Goal: Information Seeking & Learning: Learn about a topic

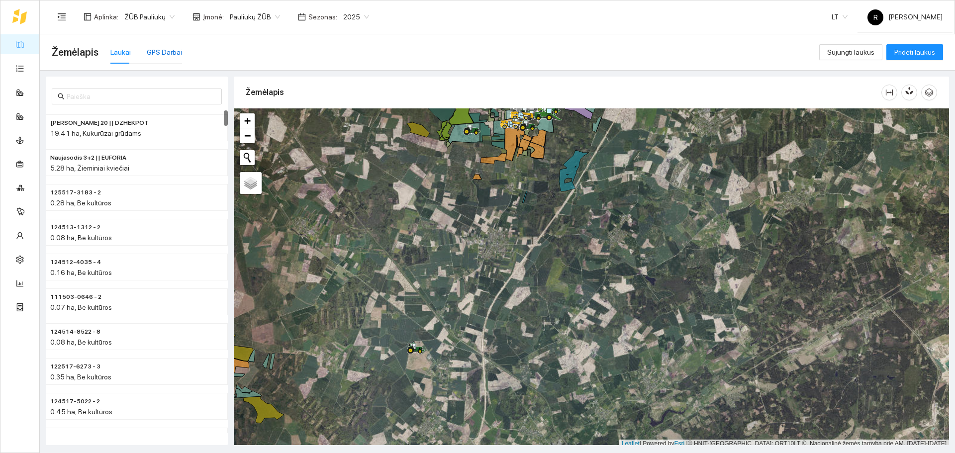
click at [158, 49] on div "GPS Darbai" at bounding box center [164, 52] width 35 height 11
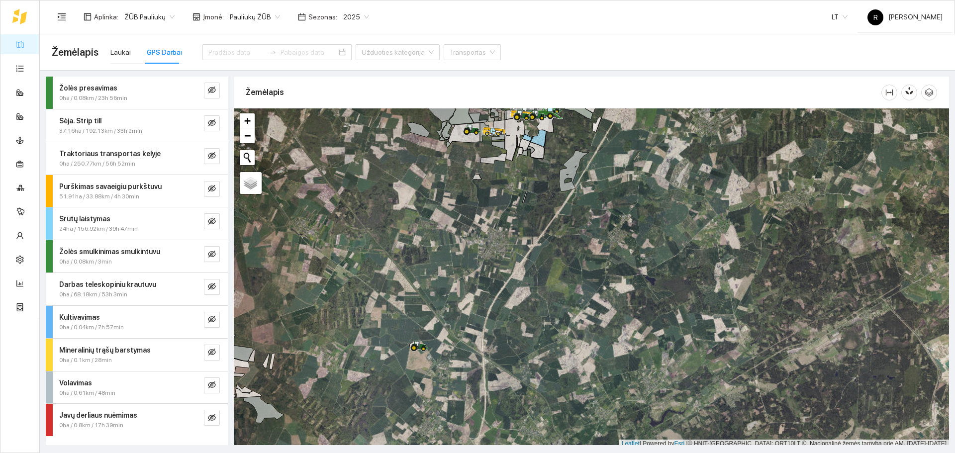
click at [221, 156] on div "Traktoriaus transportas kelyje 0ha / 250.77km / 56h 52min" at bounding box center [137, 158] width 182 height 32
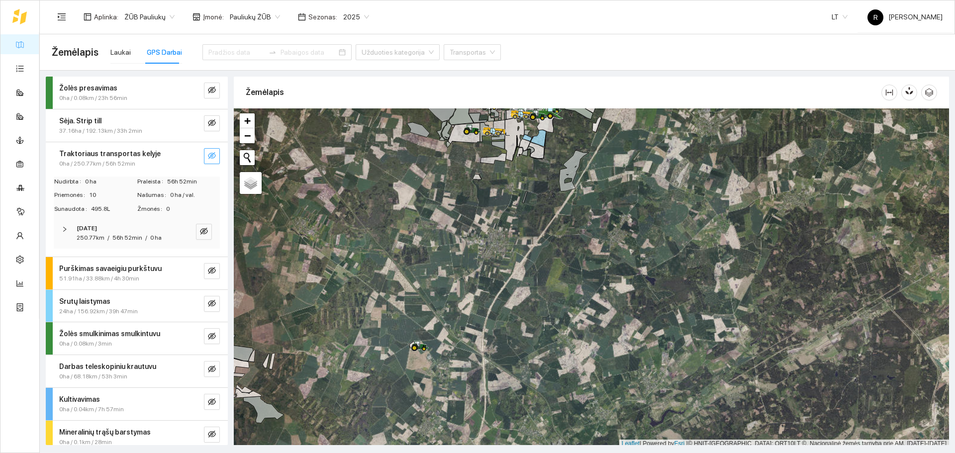
click at [208, 154] on icon "eye-invisible" at bounding box center [212, 156] width 8 height 8
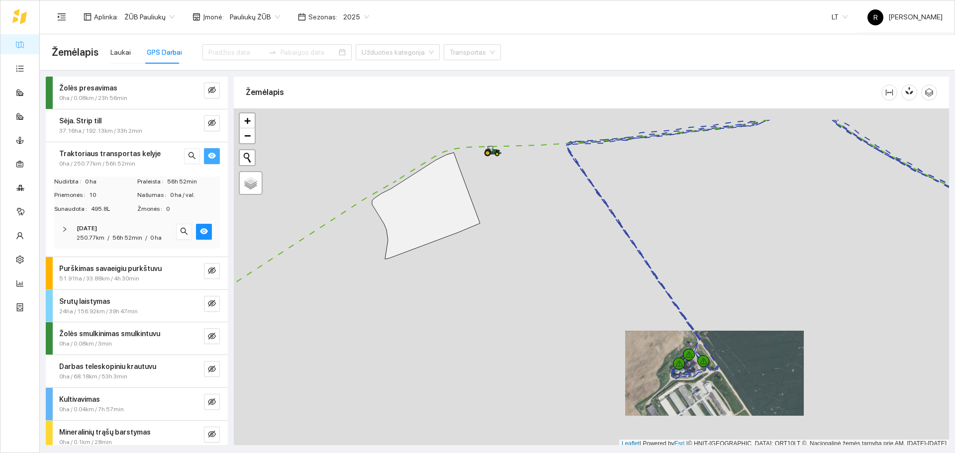
scroll to position [3, 0]
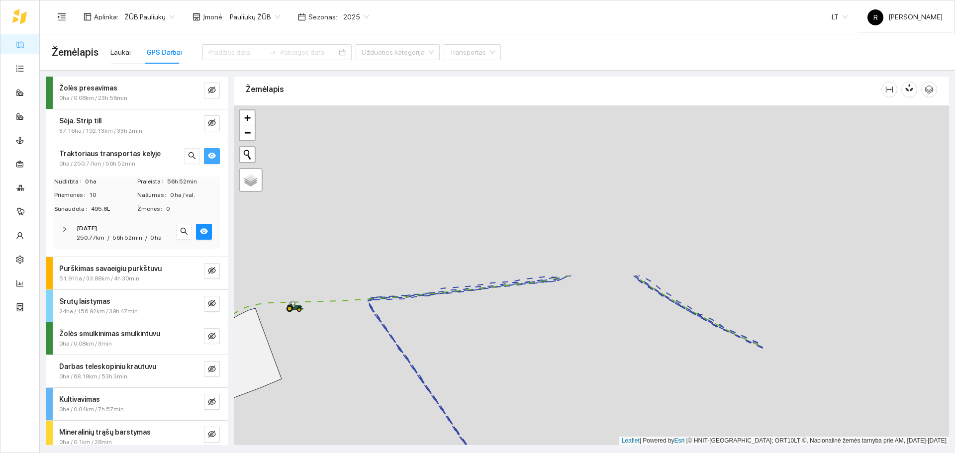
drag, startPoint x: 600, startPoint y: 216, endPoint x: 364, endPoint y: 405, distance: 301.6
click at [364, 405] on div at bounding box center [592, 276] width 716 height 340
click at [140, 156] on strong "Traktoriaus transportas kelyje" at bounding box center [110, 154] width 102 height 8
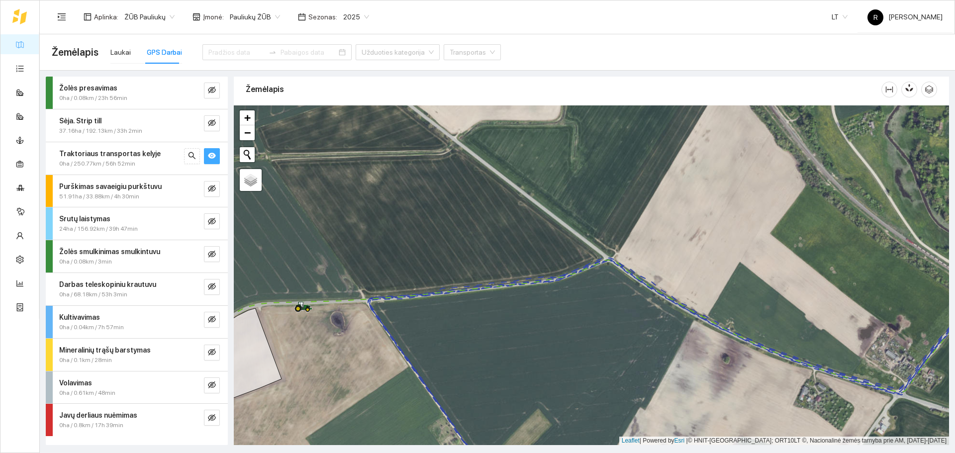
click at [140, 156] on strong "Traktoriaus transportas kelyje" at bounding box center [110, 154] width 102 height 8
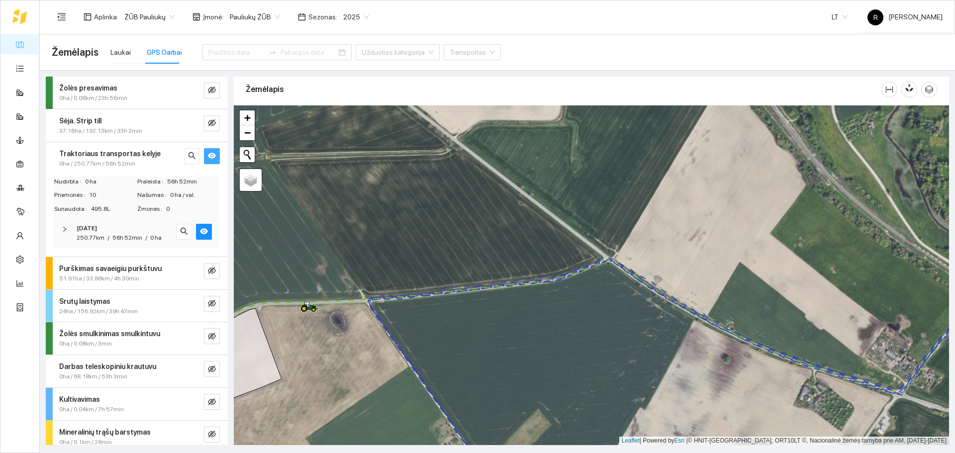
click at [70, 229] on div at bounding box center [68, 229] width 12 height 11
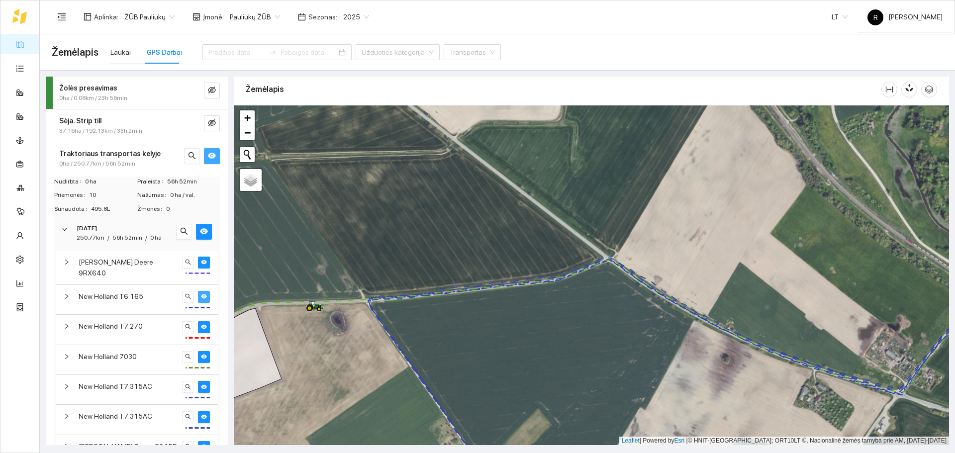
click at [201, 295] on icon "eye" at bounding box center [204, 297] width 6 height 4
click at [201, 294] on icon "eye-invisible" at bounding box center [204, 296] width 6 height 5
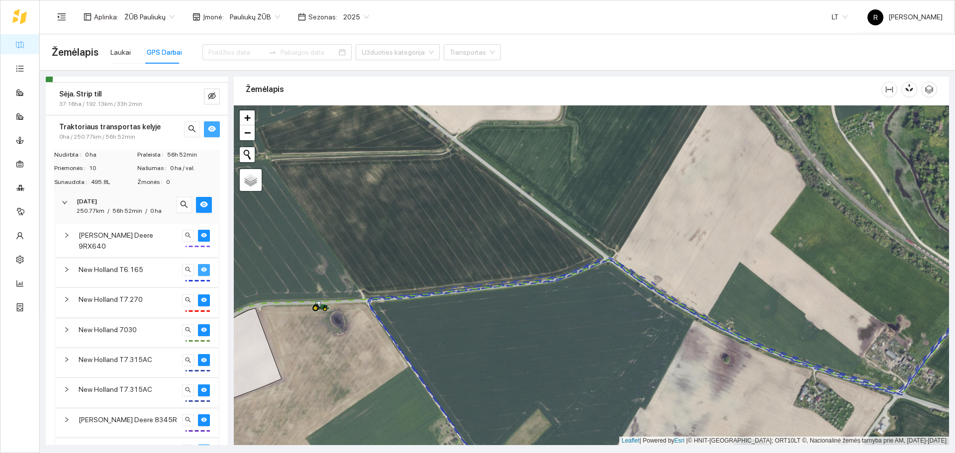
scroll to position [50, 0]
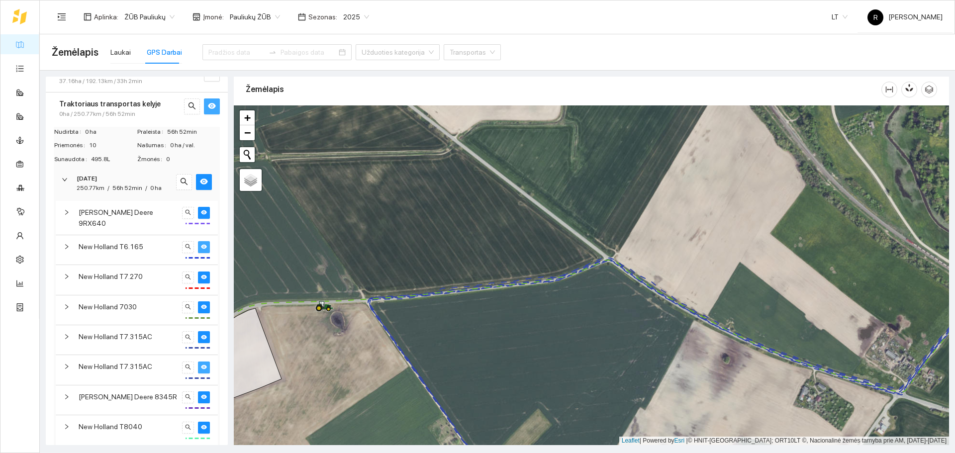
click at [201, 365] on icon "eye" at bounding box center [204, 367] width 6 height 6
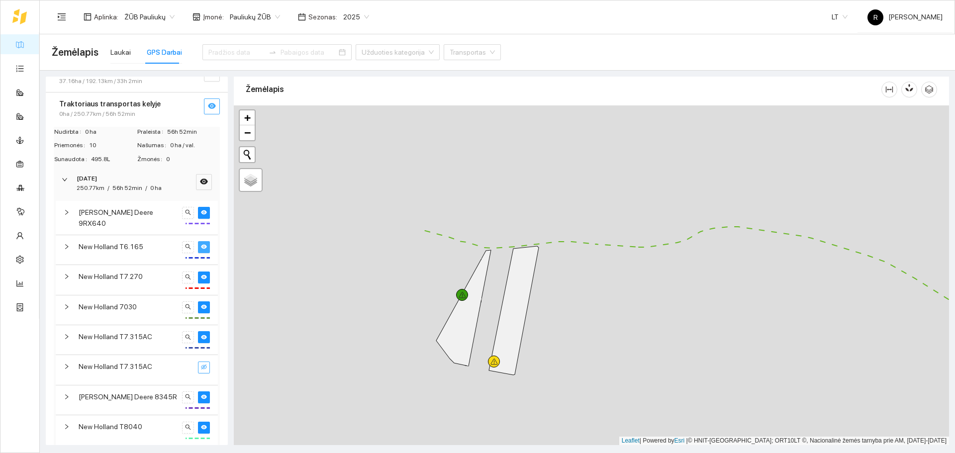
drag, startPoint x: 302, startPoint y: 336, endPoint x: 552, endPoint y: 313, distance: 251.4
click at [552, 313] on div at bounding box center [592, 276] width 716 height 340
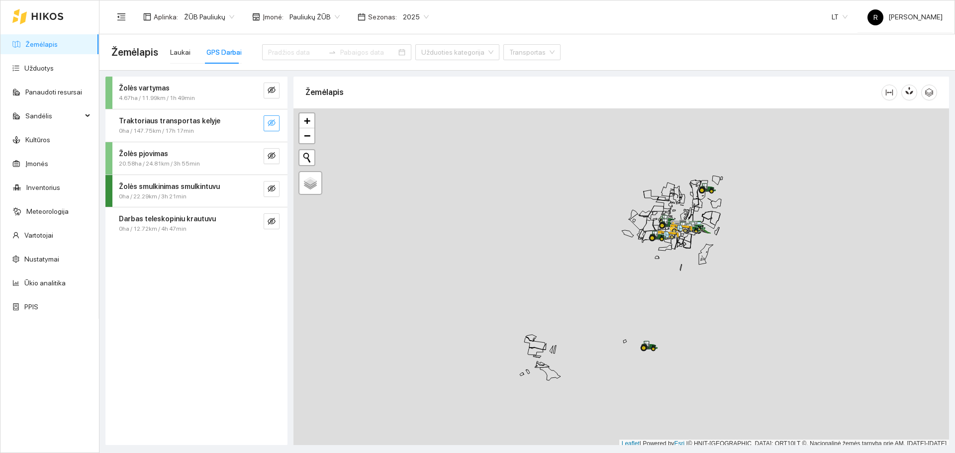
drag, startPoint x: 270, startPoint y: 123, endPoint x: 481, endPoint y: 187, distance: 220.4
click at [270, 123] on icon "eye-invisible" at bounding box center [272, 122] width 8 height 7
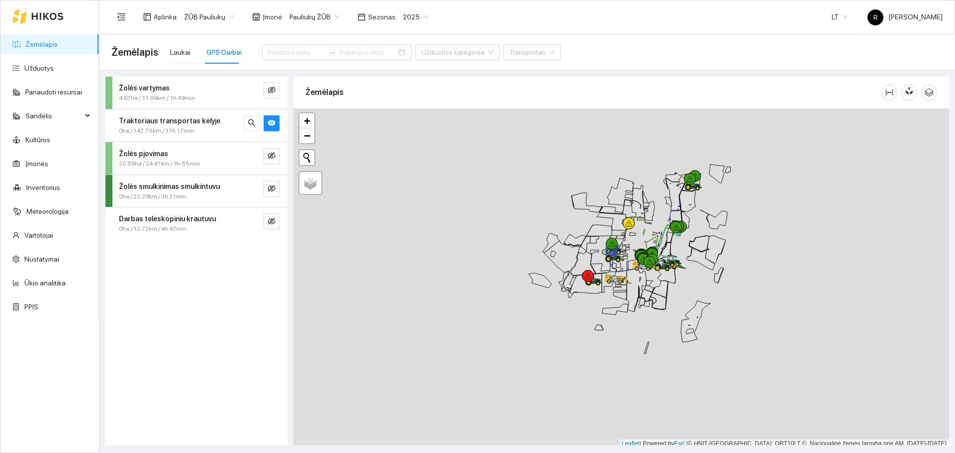
scroll to position [3, 0]
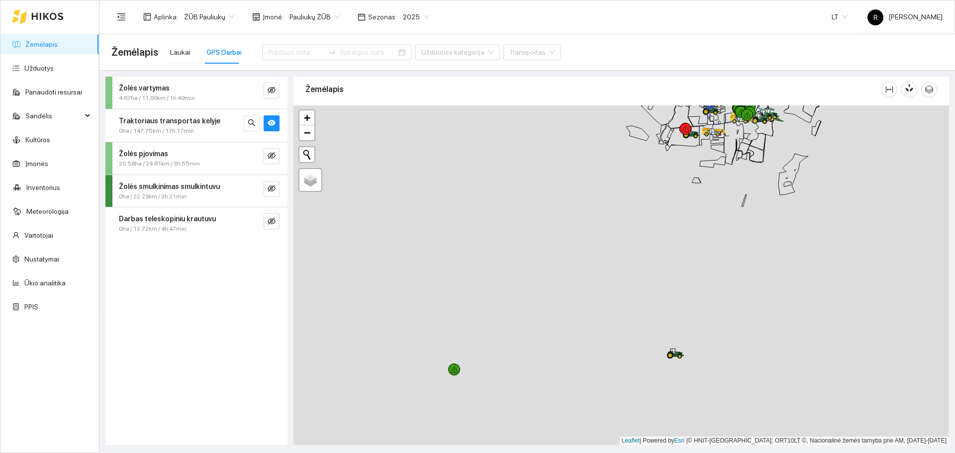
drag, startPoint x: 593, startPoint y: 383, endPoint x: 709, endPoint y: 211, distance: 207.6
click at [707, 213] on div at bounding box center [622, 276] width 656 height 340
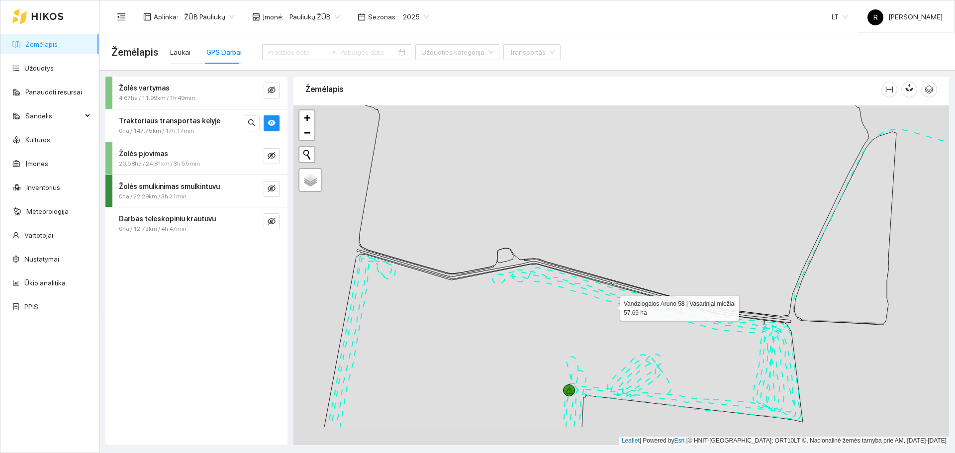
drag, startPoint x: 620, startPoint y: 325, endPoint x: 522, endPoint y: 180, distance: 175.0
click at [522, 254] on icon at bounding box center [563, 340] width 479 height 173
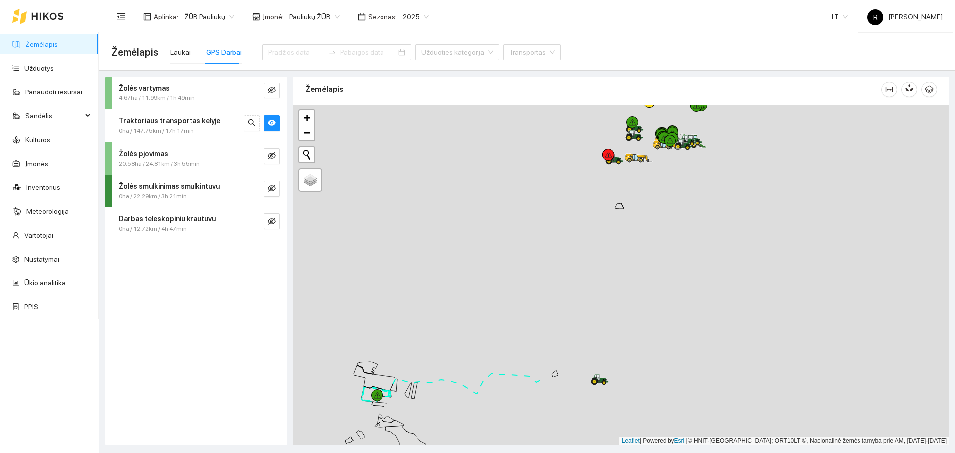
drag, startPoint x: 518, startPoint y: 362, endPoint x: 429, endPoint y: 381, distance: 91.1
click at [427, 382] on div at bounding box center [622, 276] width 656 height 340
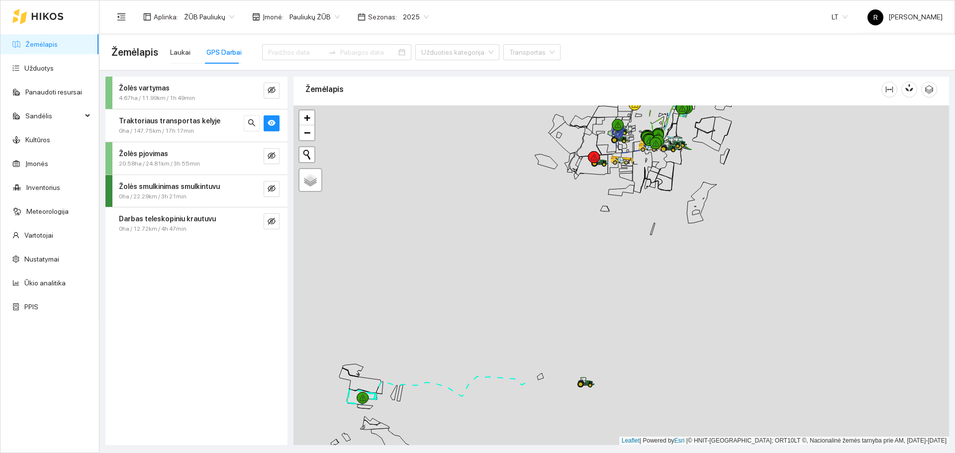
drag, startPoint x: 564, startPoint y: 424, endPoint x: 558, endPoint y: 425, distance: 5.6
click at [559, 434] on div at bounding box center [622, 276] width 656 height 340
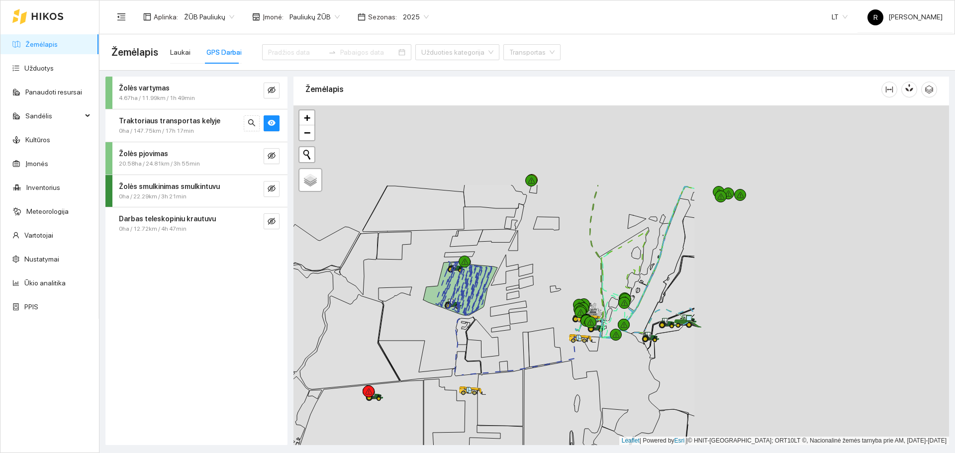
drag, startPoint x: 795, startPoint y: 269, endPoint x: 510, endPoint y: 375, distance: 303.7
click at [510, 375] on icon at bounding box center [500, 398] width 45 height 57
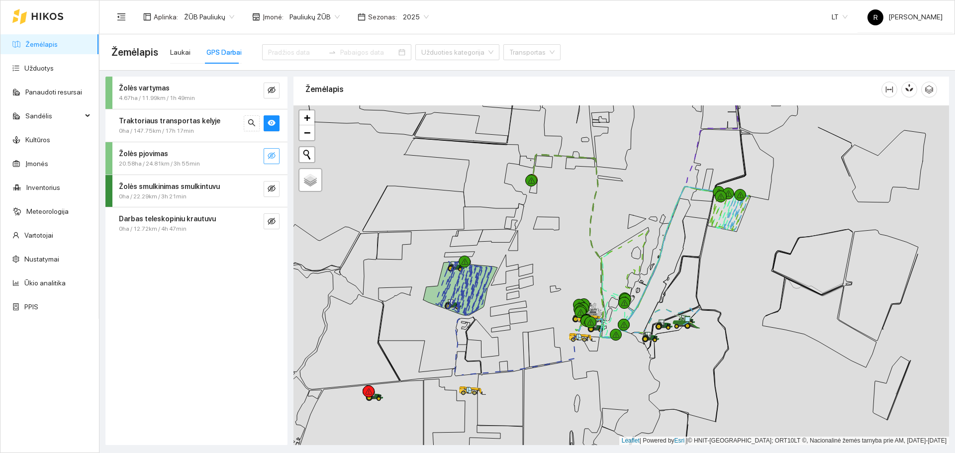
click at [277, 152] on button "button" at bounding box center [272, 156] width 16 height 16
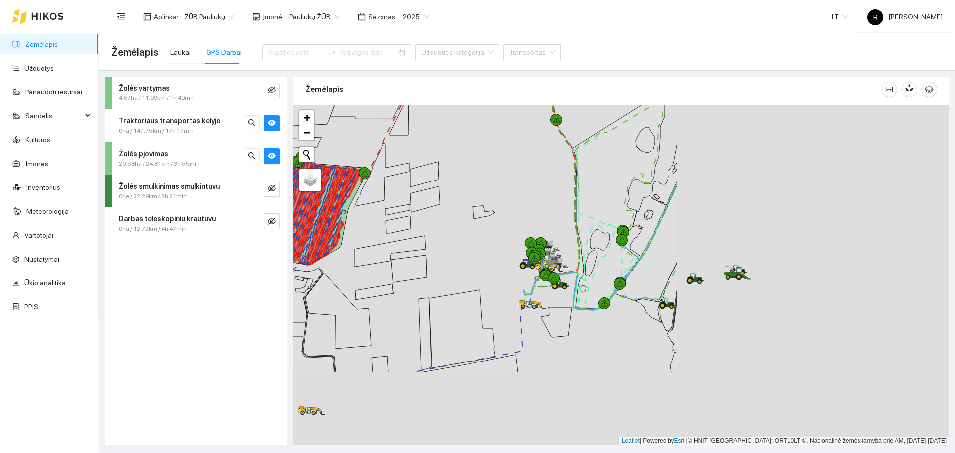
drag, startPoint x: 769, startPoint y: 281, endPoint x: 471, endPoint y: 199, distance: 309.1
click at [472, 199] on div at bounding box center [622, 276] width 656 height 340
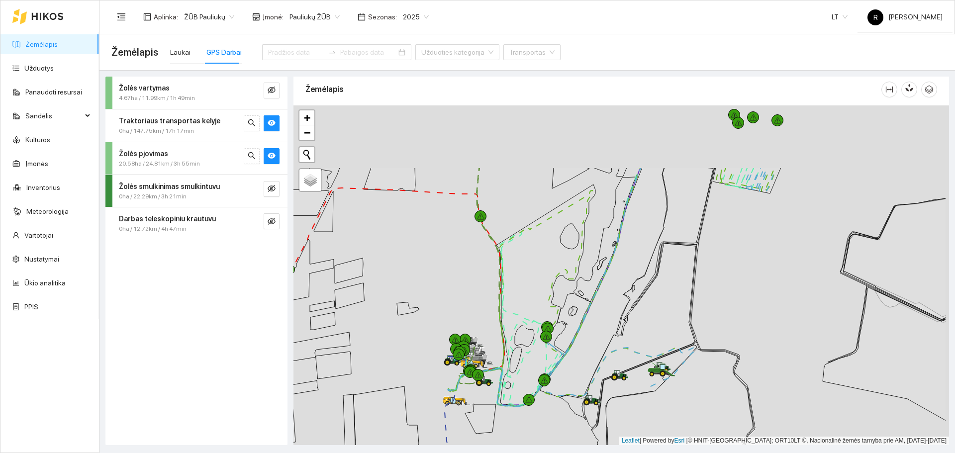
drag, startPoint x: 495, startPoint y: 283, endPoint x: 489, endPoint y: 302, distance: 19.8
click at [489, 302] on div at bounding box center [622, 276] width 656 height 340
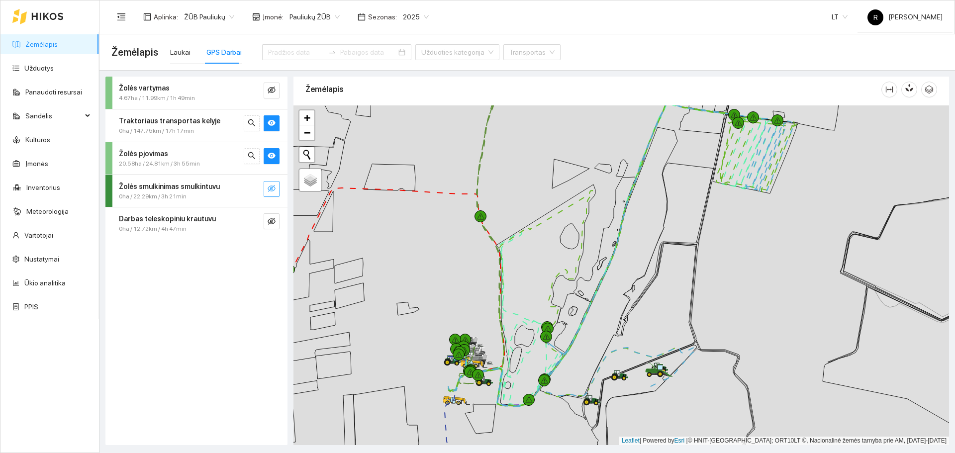
click at [270, 186] on icon "eye-invisible" at bounding box center [272, 189] width 8 height 8
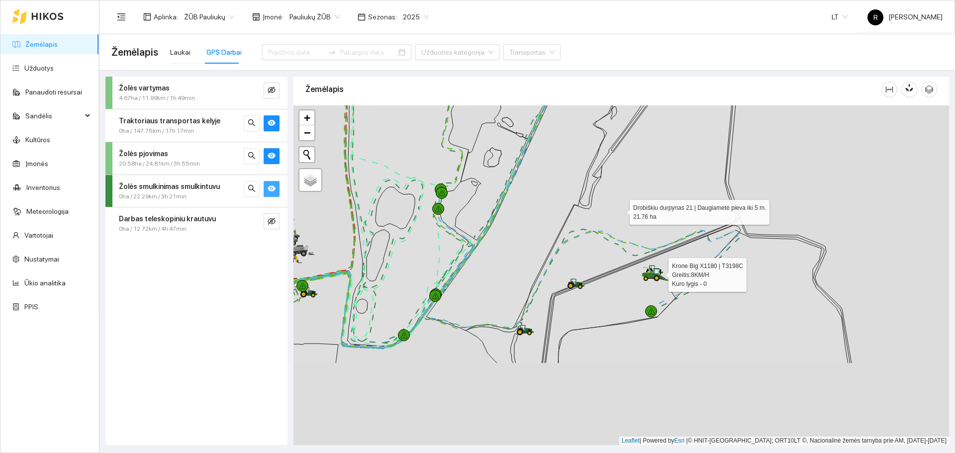
drag, startPoint x: 644, startPoint y: 322, endPoint x: 616, endPoint y: 194, distance: 131.9
click at [616, 194] on icon at bounding box center [627, 193] width 224 height 340
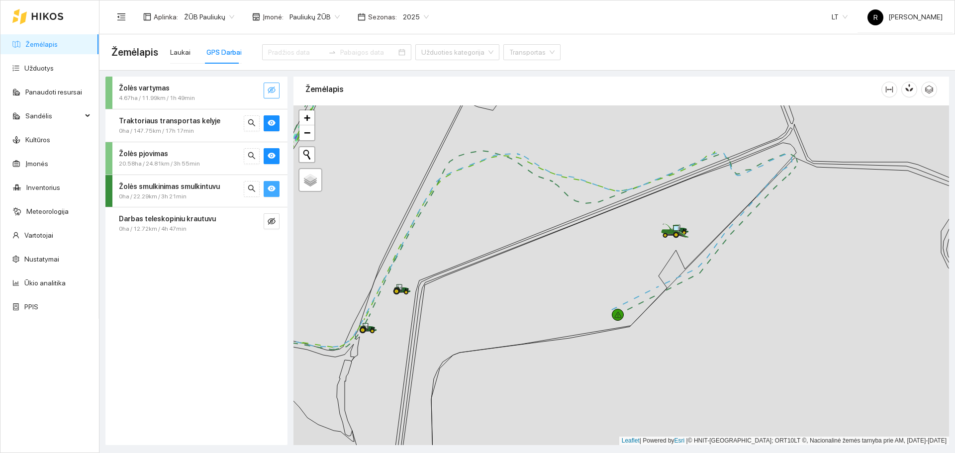
click at [269, 87] on icon "eye-invisible" at bounding box center [272, 90] width 8 height 8
click at [269, 87] on icon "eye" at bounding box center [272, 90] width 8 height 8
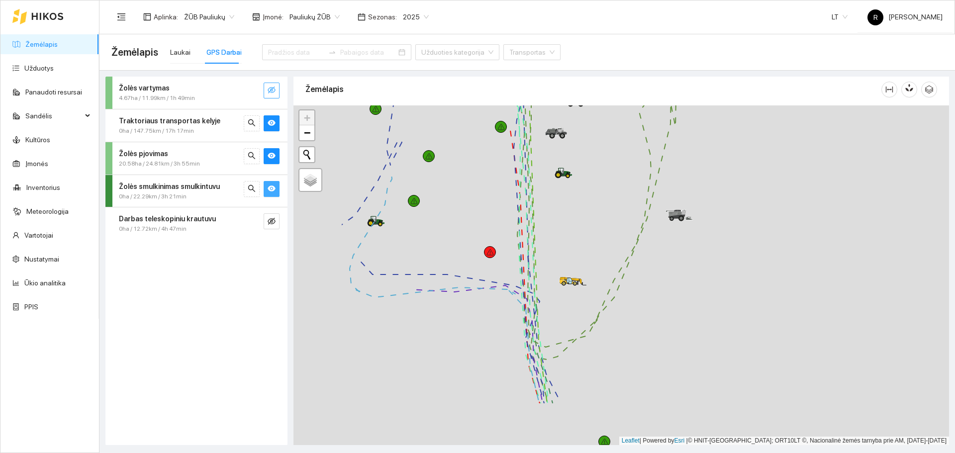
drag, startPoint x: 409, startPoint y: 268, endPoint x: 482, endPoint y: 232, distance: 81.9
click at [482, 232] on div at bounding box center [622, 276] width 656 height 340
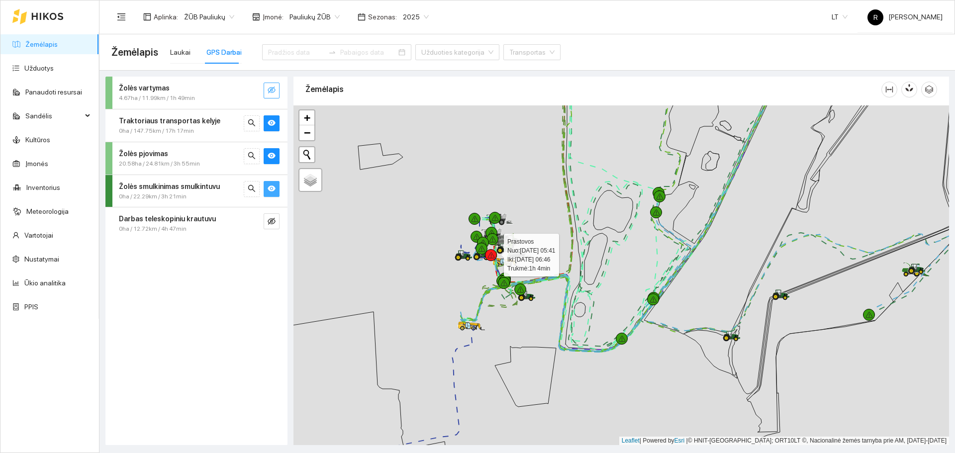
click at [490, 255] on icon at bounding box center [491, 255] width 7 height 6
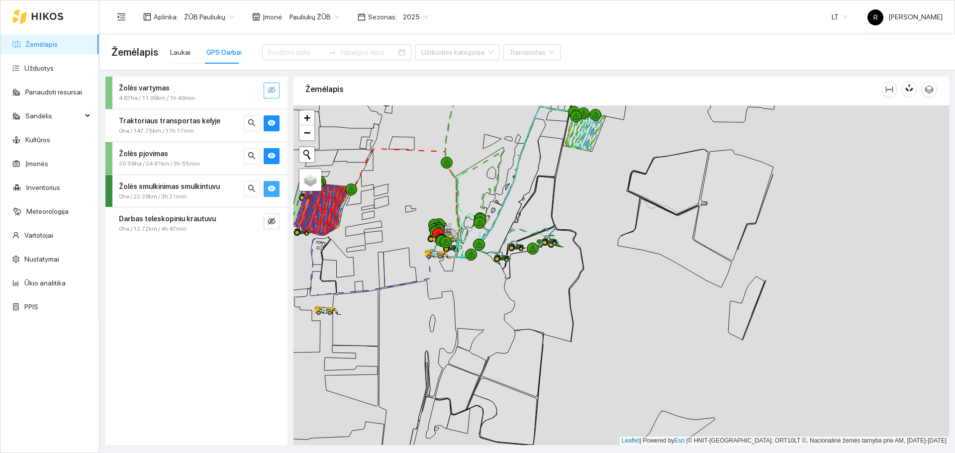
drag, startPoint x: 417, startPoint y: 224, endPoint x: 530, endPoint y: 230, distance: 113.6
click at [530, 230] on div at bounding box center [622, 276] width 656 height 340
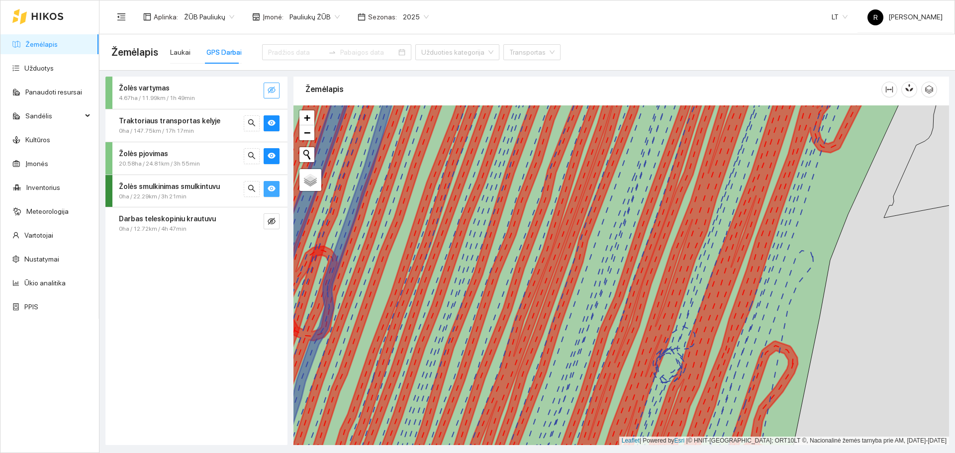
click at [276, 91] on button "button" at bounding box center [272, 91] width 16 height 16
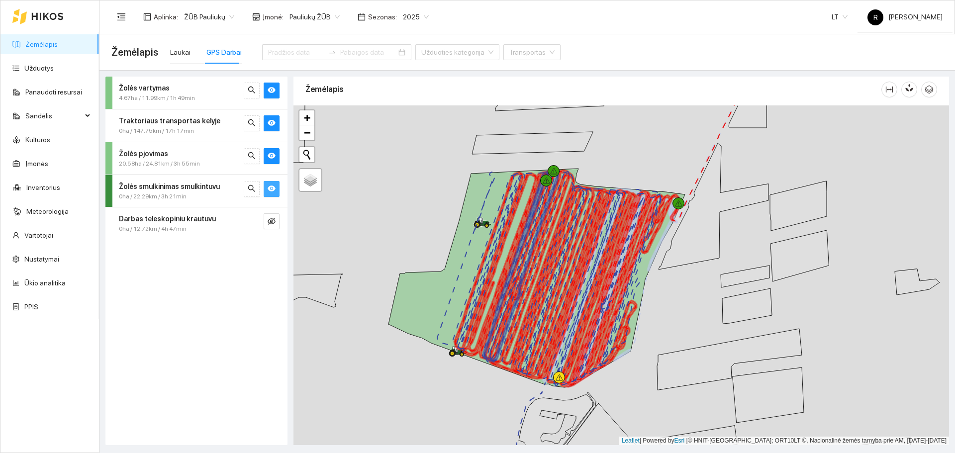
click at [56, 20] on icon at bounding box center [47, 16] width 32 height 8
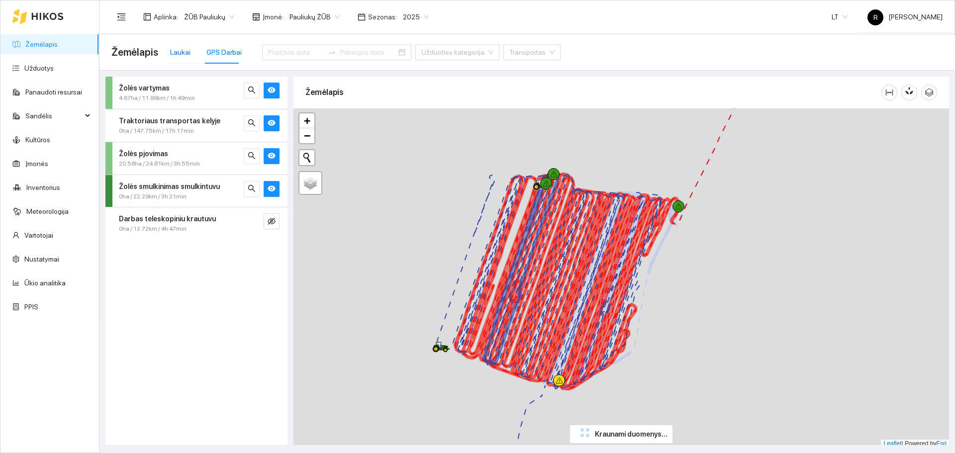
click at [172, 48] on div "Laukai" at bounding box center [180, 52] width 20 height 11
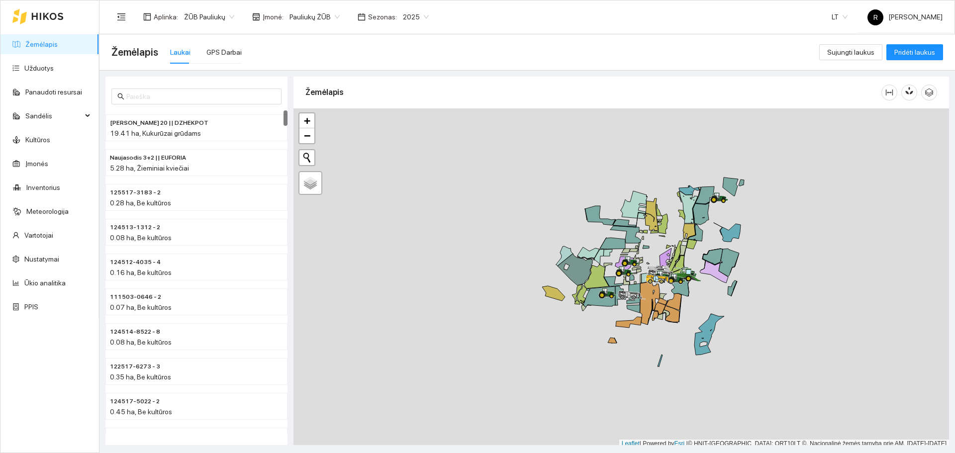
scroll to position [3, 0]
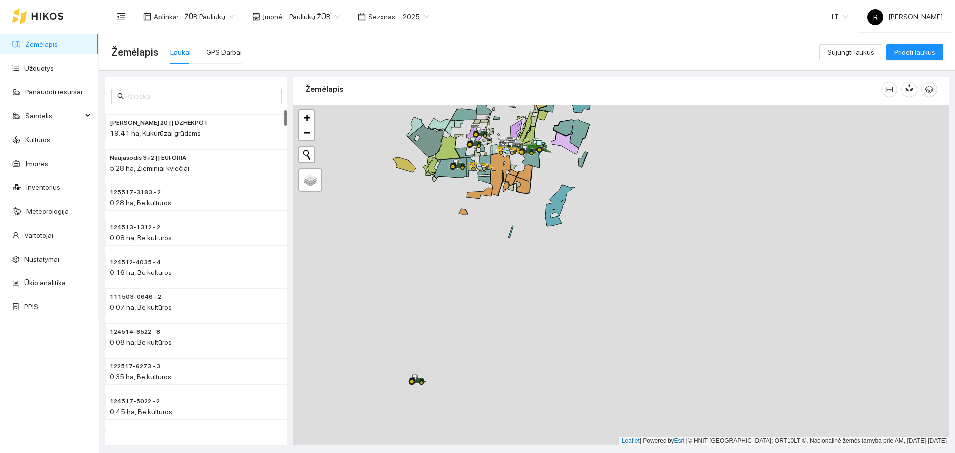
drag, startPoint x: 563, startPoint y: 248, endPoint x: 557, endPoint y: 249, distance: 5.6
click at [558, 247] on div at bounding box center [622, 276] width 656 height 340
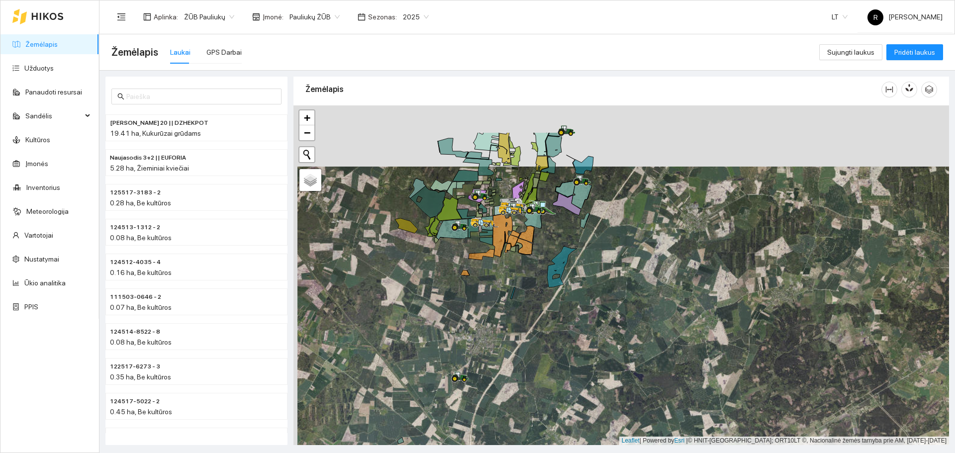
drag, startPoint x: 570, startPoint y: 182, endPoint x: 592, endPoint y: 287, distance: 107.4
click at [592, 287] on div at bounding box center [622, 276] width 656 height 340
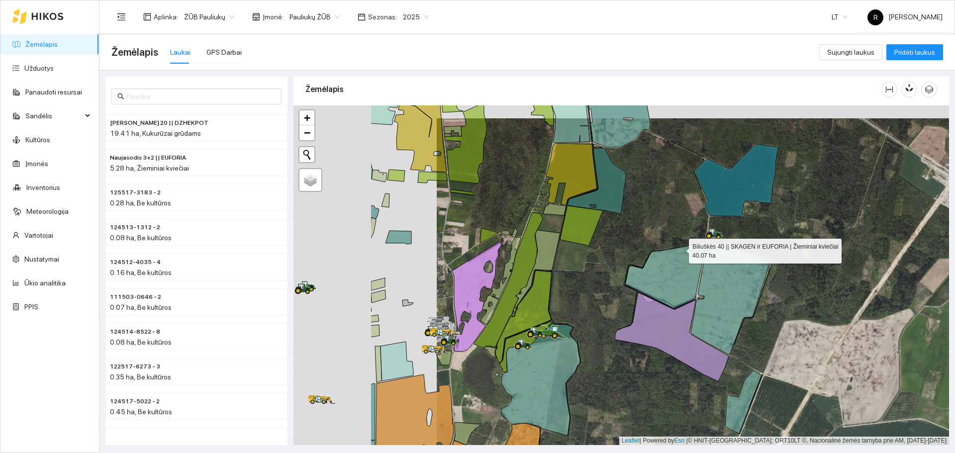
drag, startPoint x: 535, startPoint y: 236, endPoint x: 679, endPoint y: 249, distance: 143.9
click at [679, 249] on icon at bounding box center [666, 275] width 80 height 65
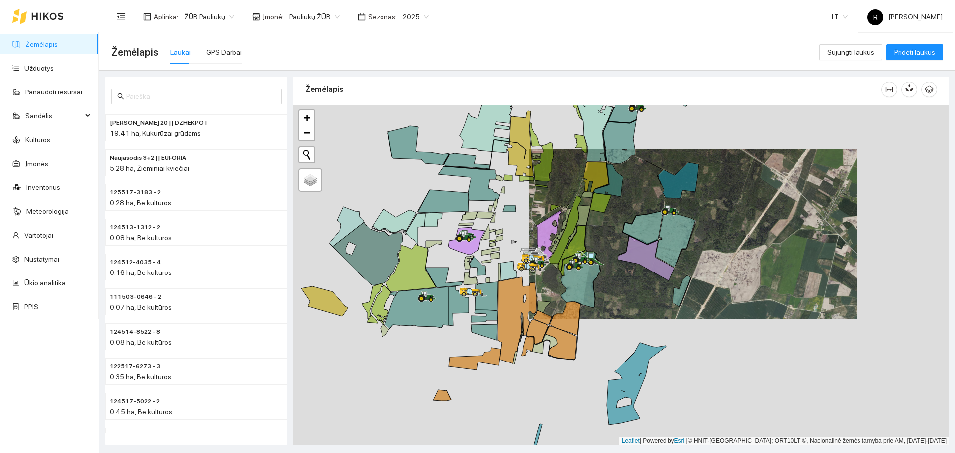
drag, startPoint x: 623, startPoint y: 282, endPoint x: 625, endPoint y: 300, distance: 17.5
click at [625, 300] on div at bounding box center [622, 276] width 656 height 340
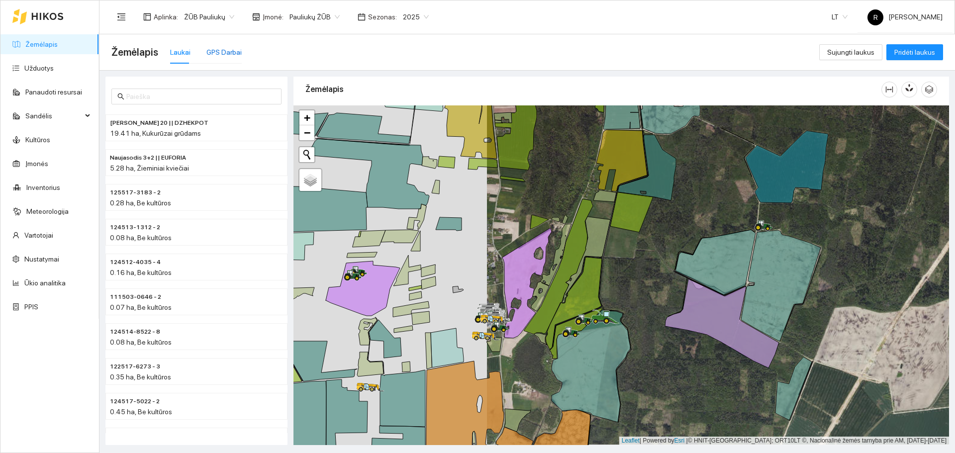
click at [220, 50] on div "GPS Darbai" at bounding box center [224, 52] width 35 height 11
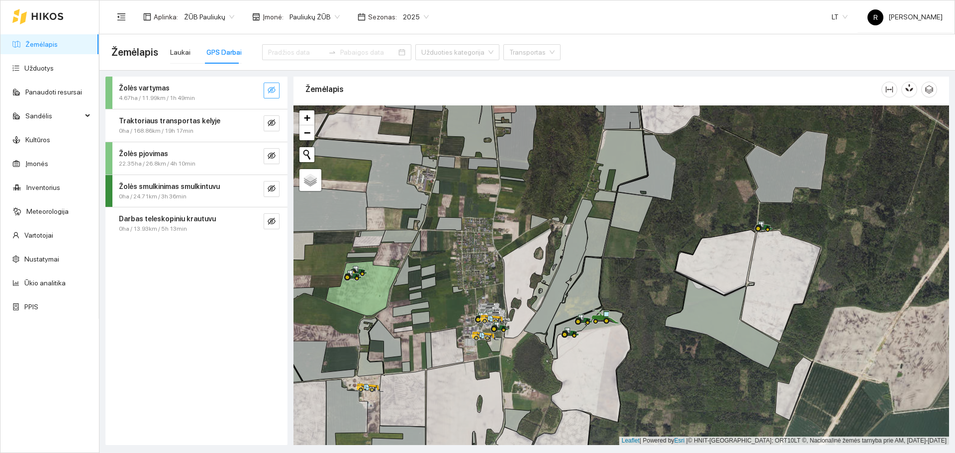
click at [266, 88] on button "button" at bounding box center [272, 91] width 16 height 16
click at [278, 124] on button "button" at bounding box center [272, 123] width 16 height 16
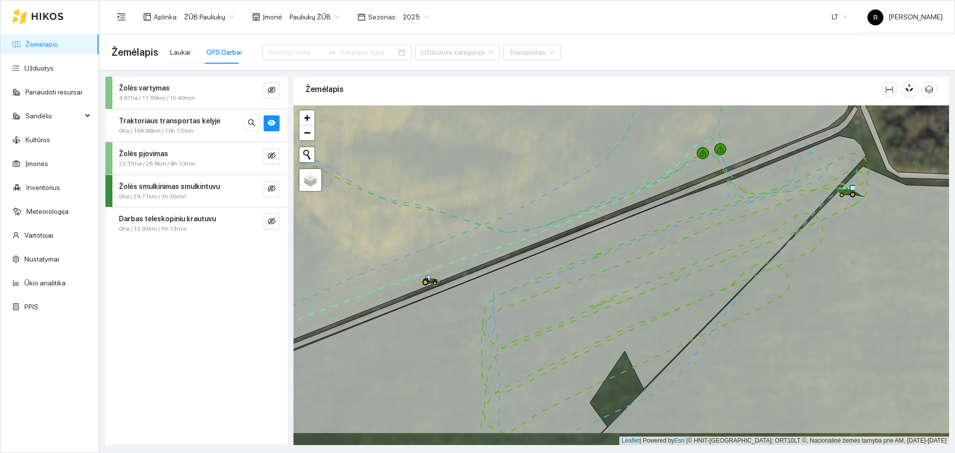
drag, startPoint x: 656, startPoint y: 317, endPoint x: 652, endPoint y: 287, distance: 30.2
click at [652, 287] on icon at bounding box center [674, 301] width 387 height 263
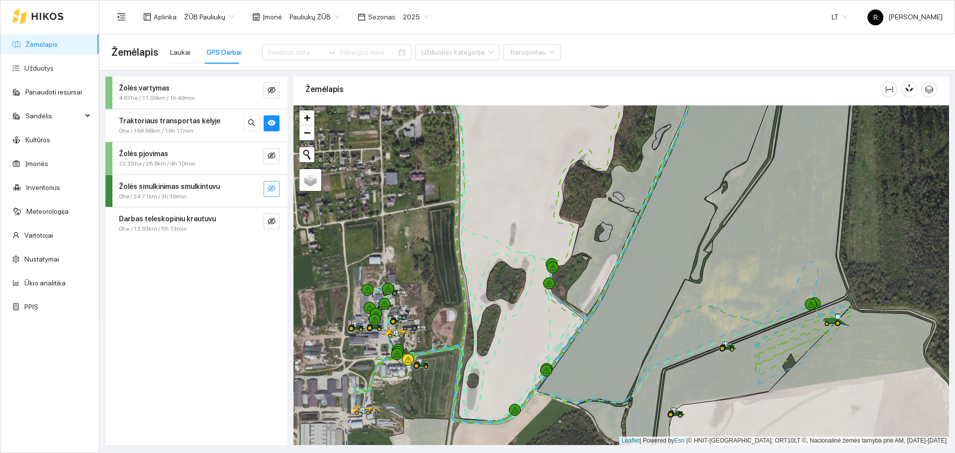
click at [268, 183] on button "button" at bounding box center [272, 189] width 16 height 16
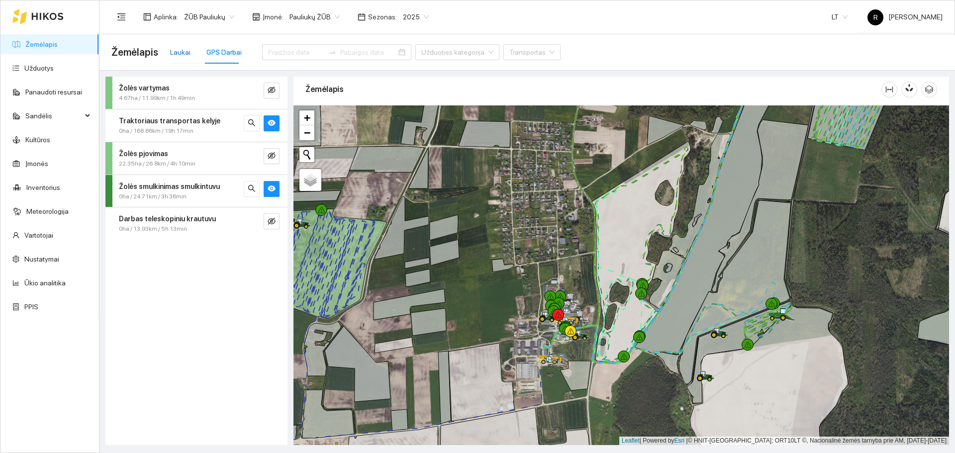
click at [180, 48] on div "Laukai" at bounding box center [180, 52] width 20 height 11
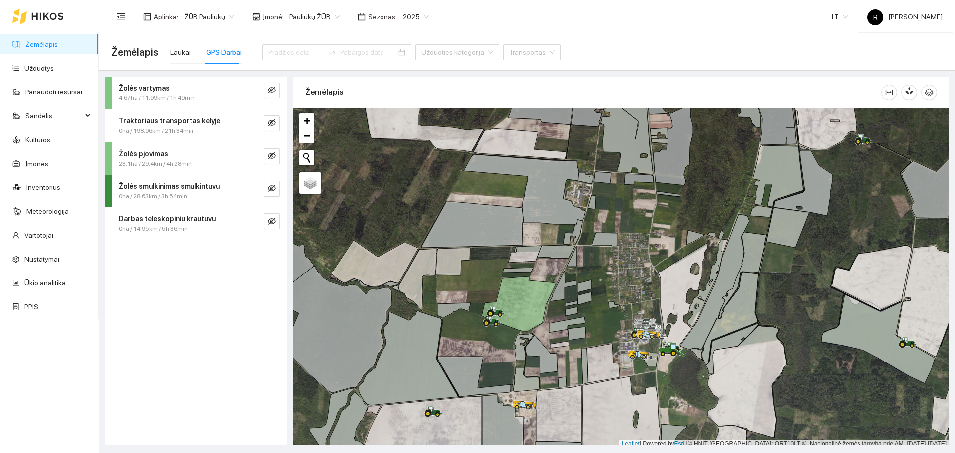
scroll to position [3, 0]
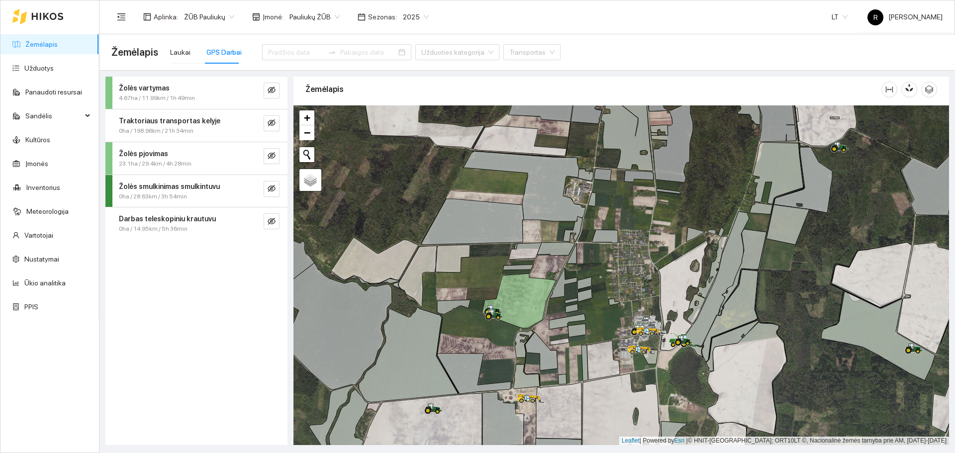
click at [545, 100] on div "Žemėlapis" at bounding box center [594, 89] width 576 height 28
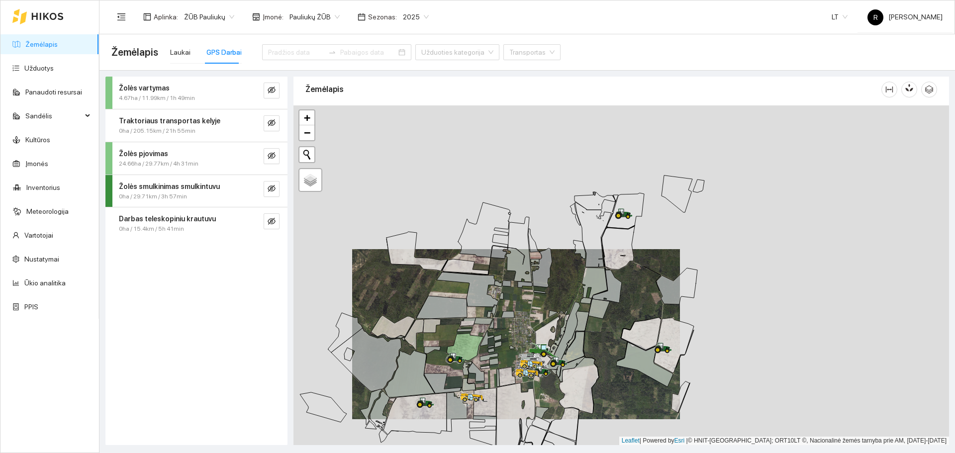
drag, startPoint x: 551, startPoint y: 380, endPoint x: 574, endPoint y: 332, distance: 52.3
click at [573, 332] on div at bounding box center [622, 276] width 656 height 340
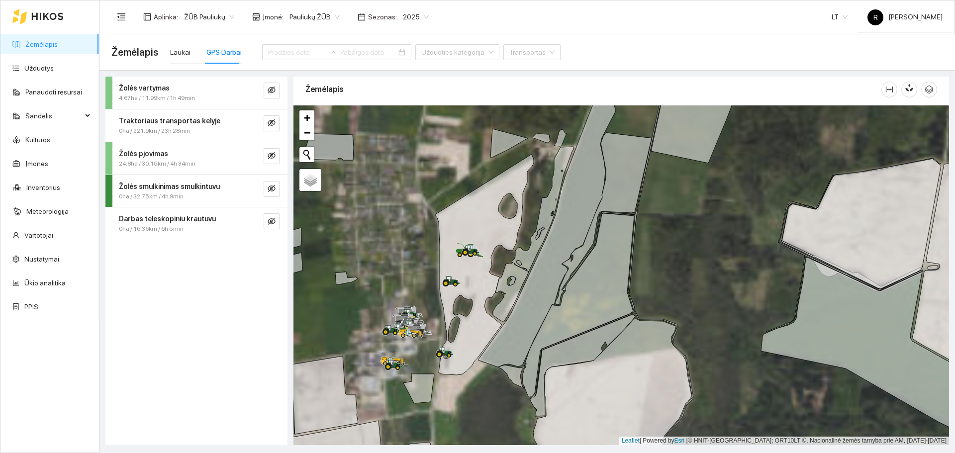
drag, startPoint x: 481, startPoint y: 352, endPoint x: 651, endPoint y: 260, distance: 193.7
click at [534, 260] on icon at bounding box center [484, 264] width 99 height 221
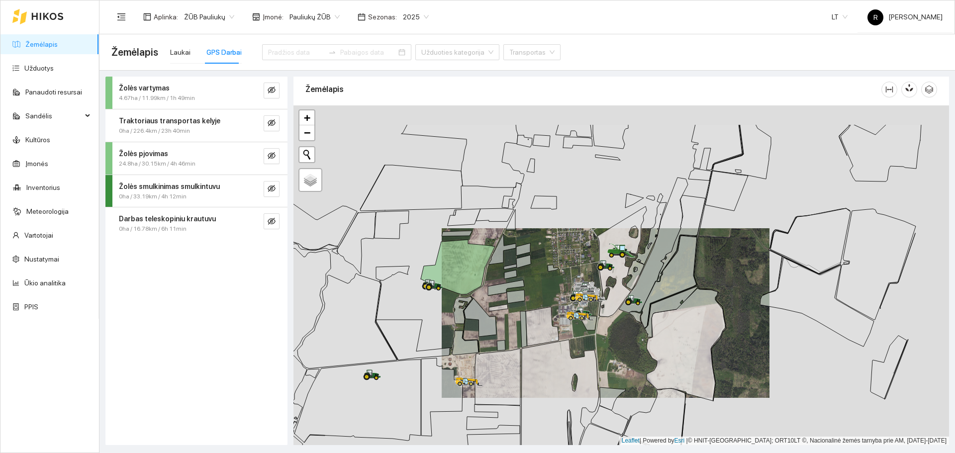
drag, startPoint x: 674, startPoint y: 295, endPoint x: 630, endPoint y: 347, distance: 68.2
click at [630, 347] on div at bounding box center [622, 276] width 656 height 340
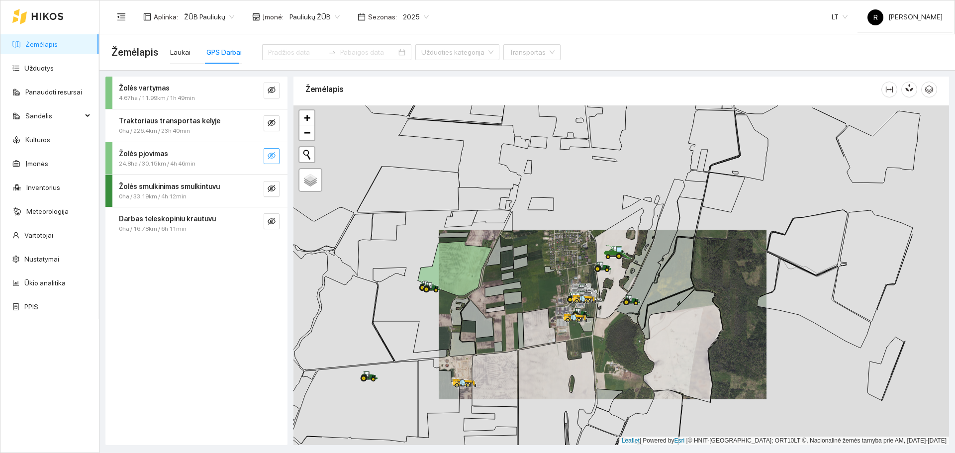
click at [273, 156] on icon "eye-invisible" at bounding box center [272, 156] width 2 height 2
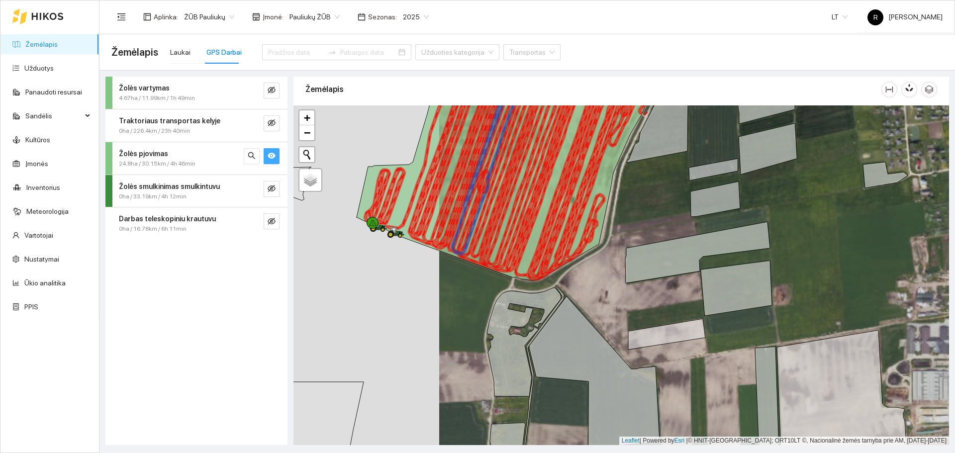
click at [263, 122] on div at bounding box center [262, 123] width 36 height 16
click at [273, 121] on icon "eye-invisible" at bounding box center [272, 122] width 8 height 7
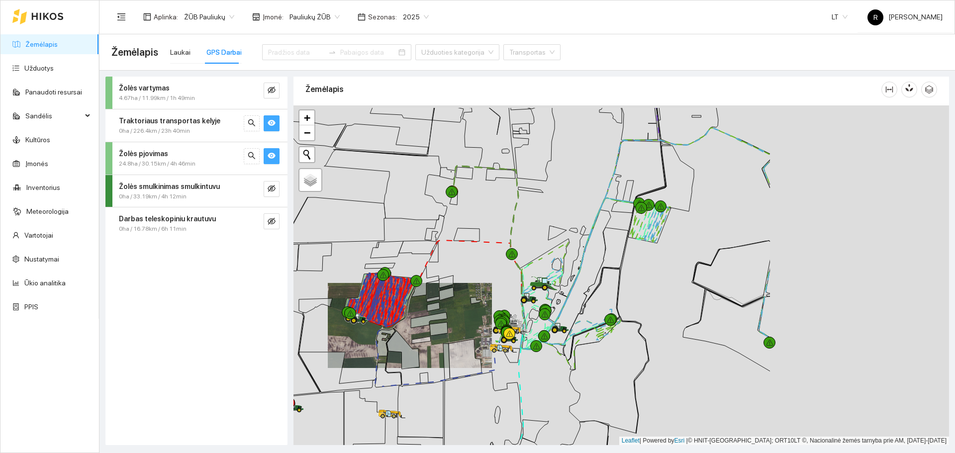
drag, startPoint x: 800, startPoint y: 335, endPoint x: 551, endPoint y: 370, distance: 250.8
click at [552, 370] on div at bounding box center [622, 276] width 656 height 340
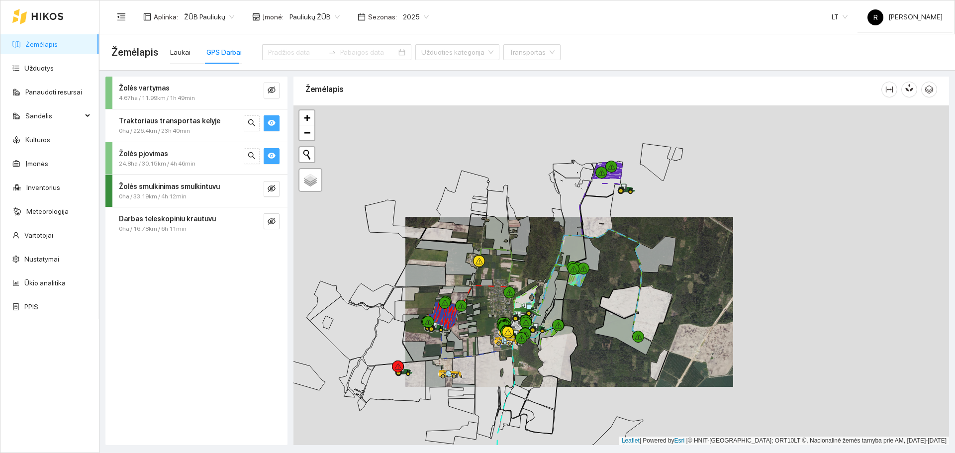
drag, startPoint x: 654, startPoint y: 195, endPoint x: 626, endPoint y: 255, distance: 66.6
click at [626, 255] on div at bounding box center [622, 276] width 656 height 340
